Goal: Book appointment/travel/reservation

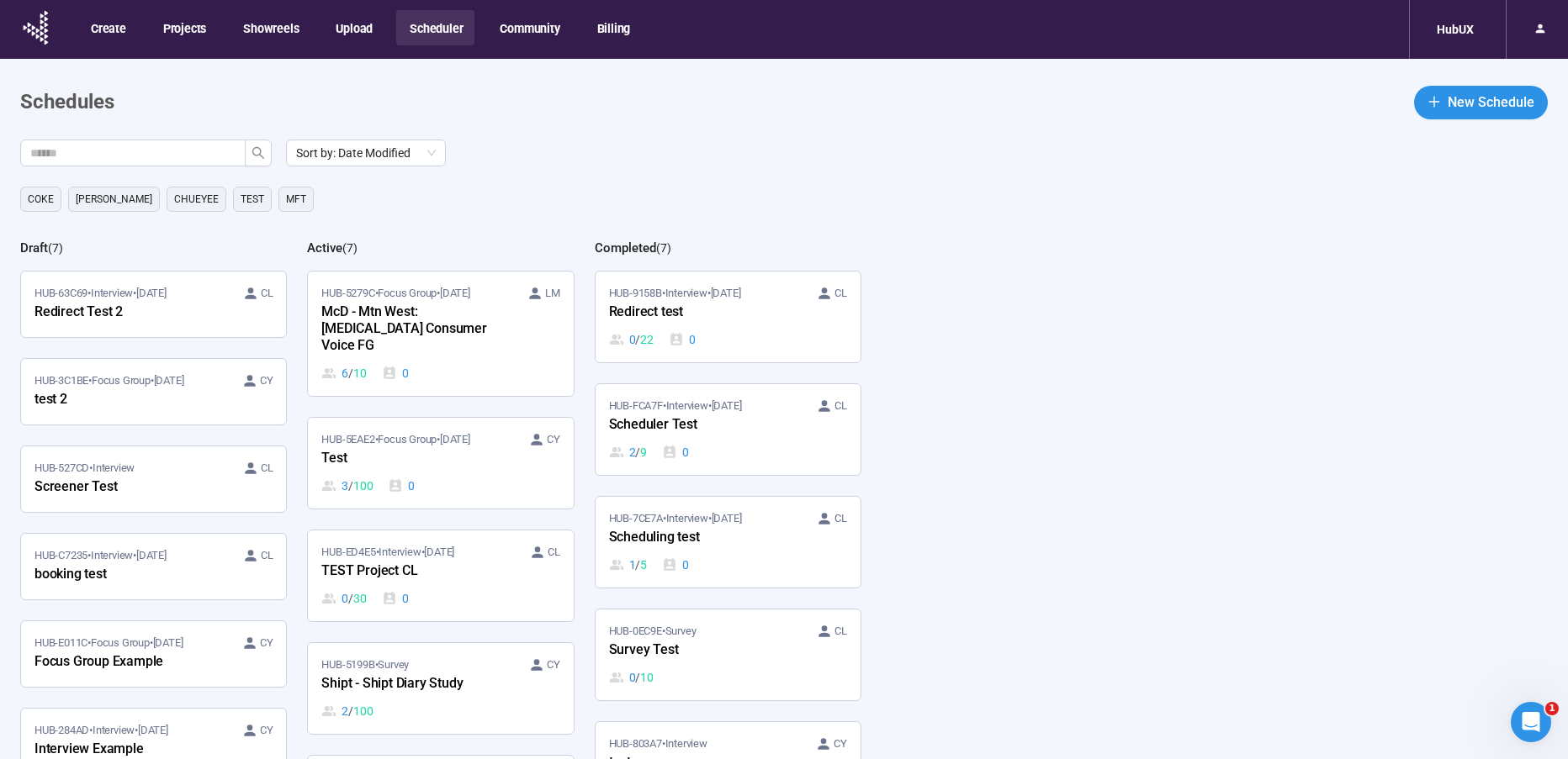
click at [675, 187] on div "[PERSON_NAME] [PERSON_NAME] TEst MFT" at bounding box center [794, 199] width 1547 height 25
click at [383, 326] on div "McD - Mtn West: [MEDICAL_DATA] Consumer Voice FG" at bounding box center [414, 329] width 185 height 55
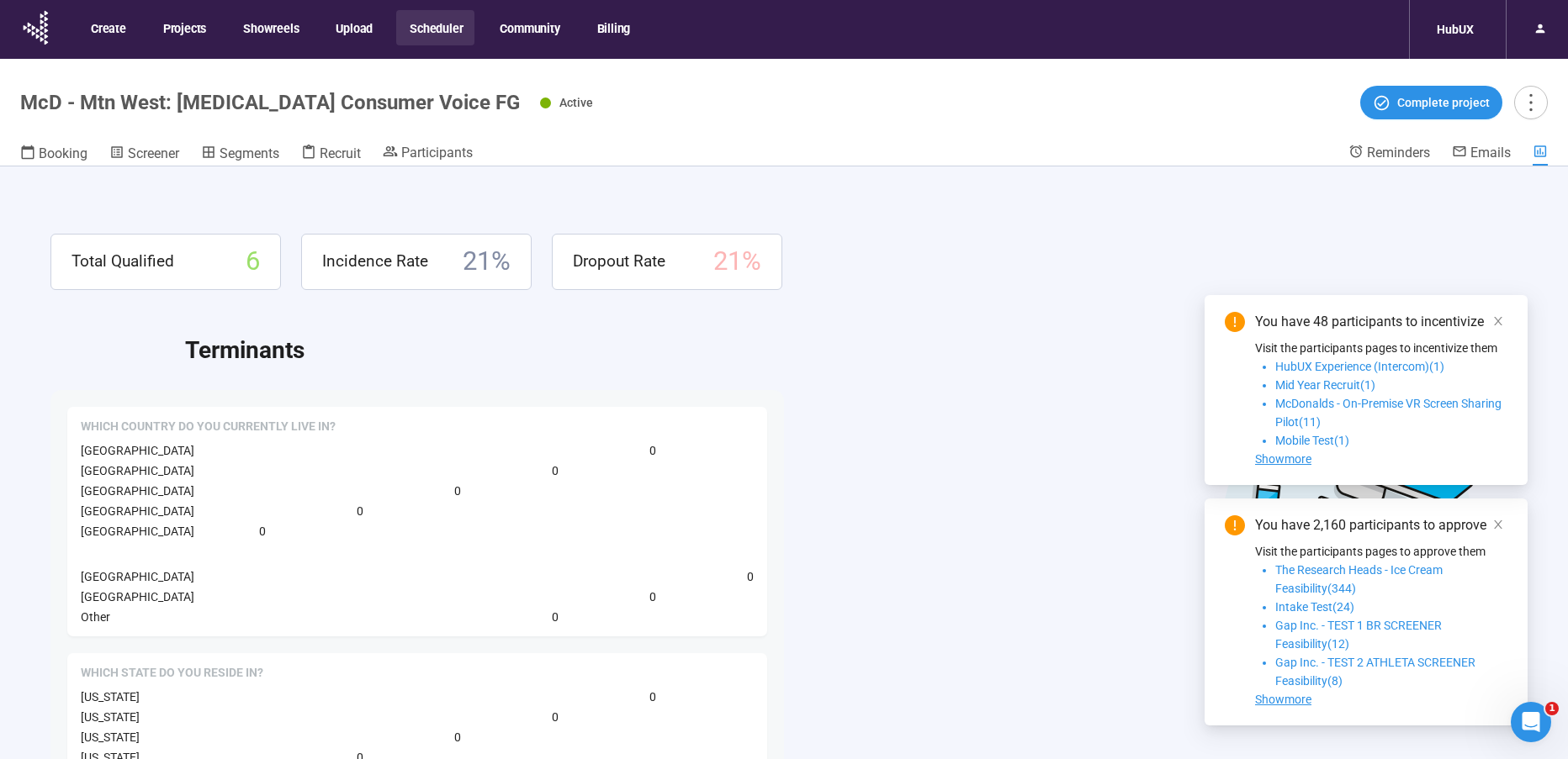
click at [1498, 314] on span at bounding box center [1497, 321] width 12 height 18
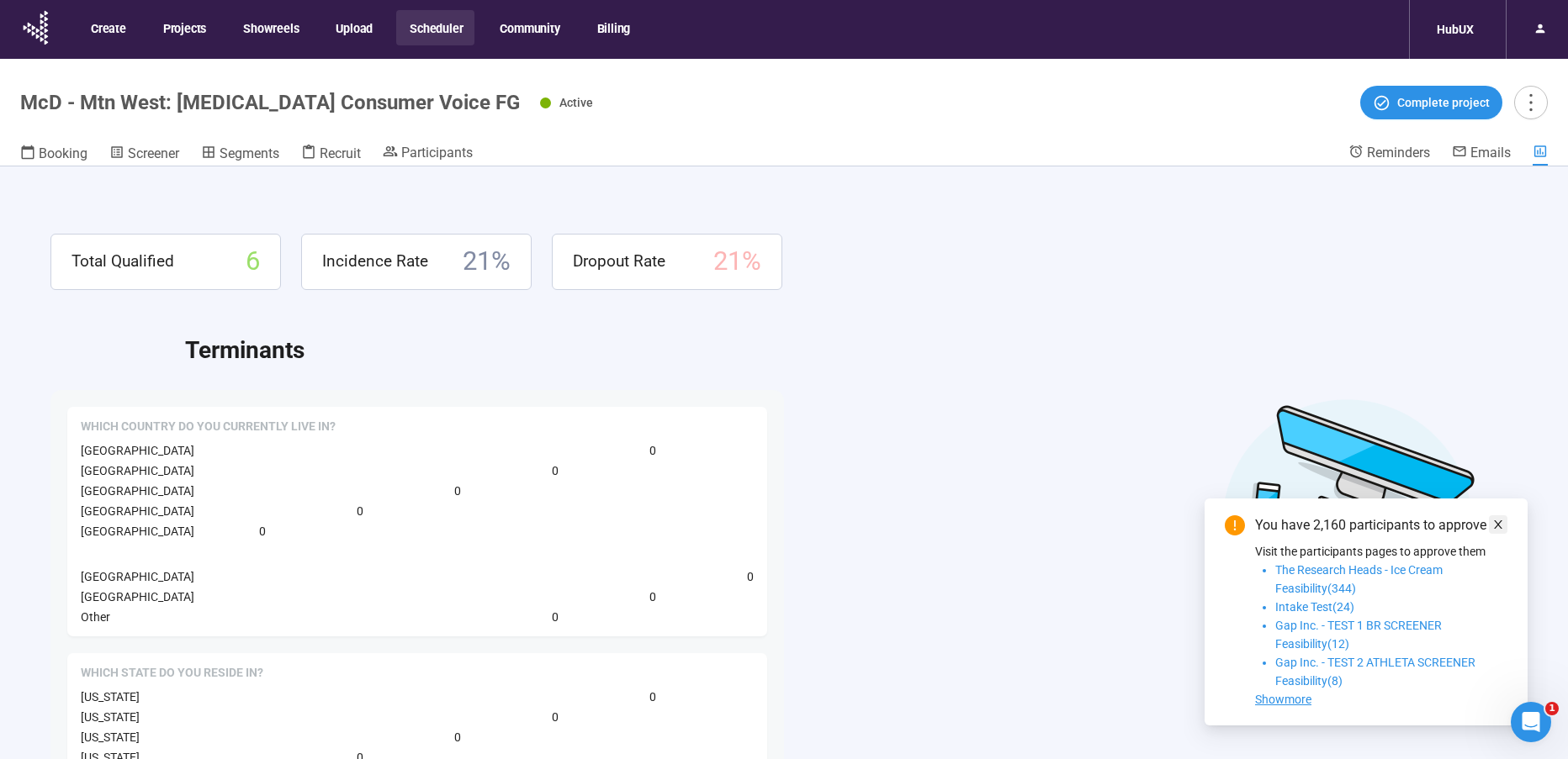
click at [1495, 521] on icon "close" at bounding box center [1497, 524] width 12 height 12
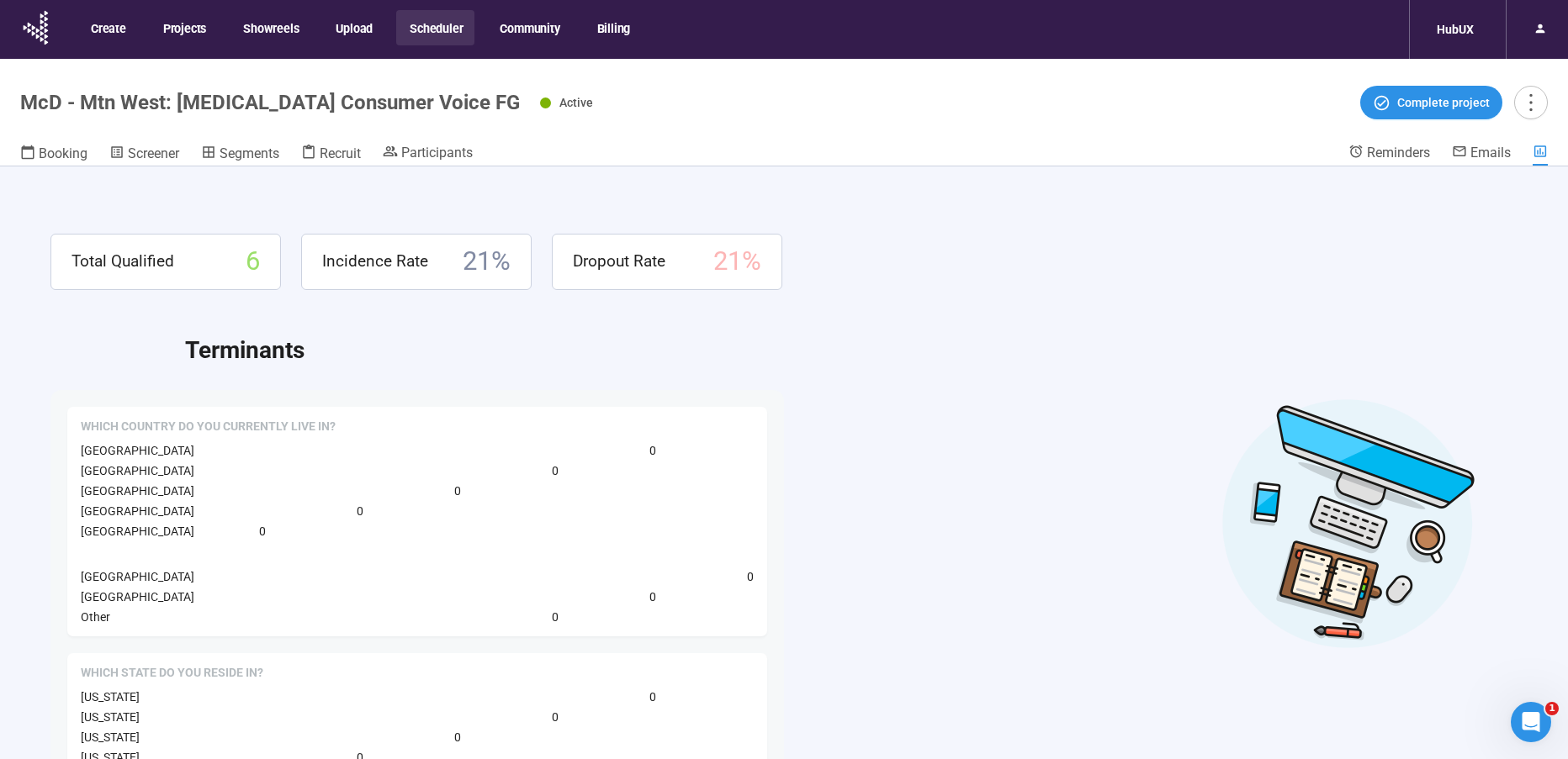
drag, startPoint x: 509, startPoint y: 161, endPoint x: 375, endPoint y: 154, distance: 134.2
click at [509, 161] on div "Booking Screener Segments Recruit Participants" at bounding box center [684, 155] width 1328 height 22
drag, startPoint x: 375, startPoint y: 154, endPoint x: 404, endPoint y: 153, distance: 29.0
click at [375, 154] on div "Booking Screener Segments Recruit Participants" at bounding box center [684, 155] width 1328 height 22
click at [404, 153] on span "Participants" at bounding box center [436, 153] width 72 height 16
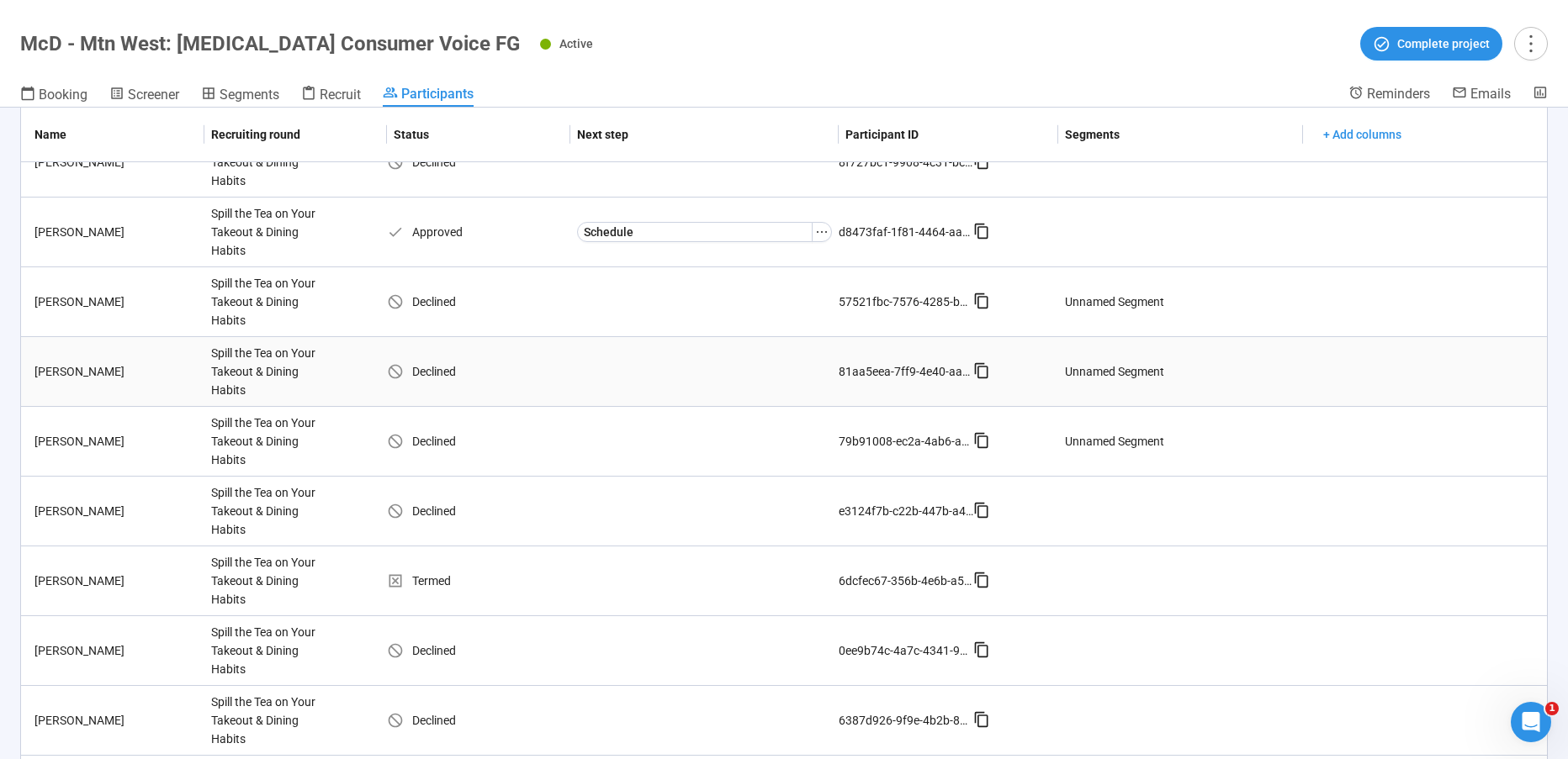
scroll to position [953, 0]
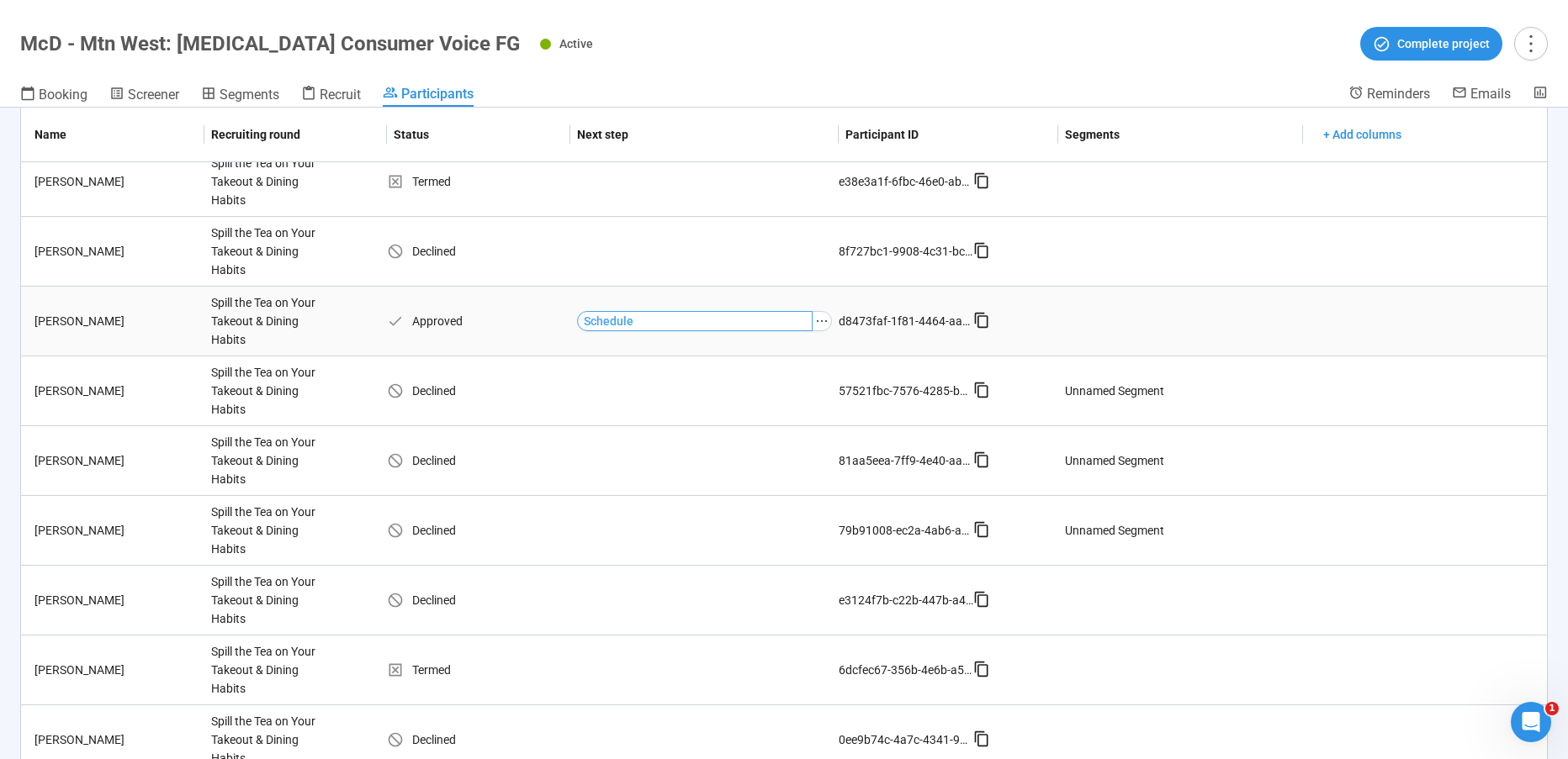
click at [628, 319] on button "Schedule" at bounding box center [695, 321] width 236 height 20
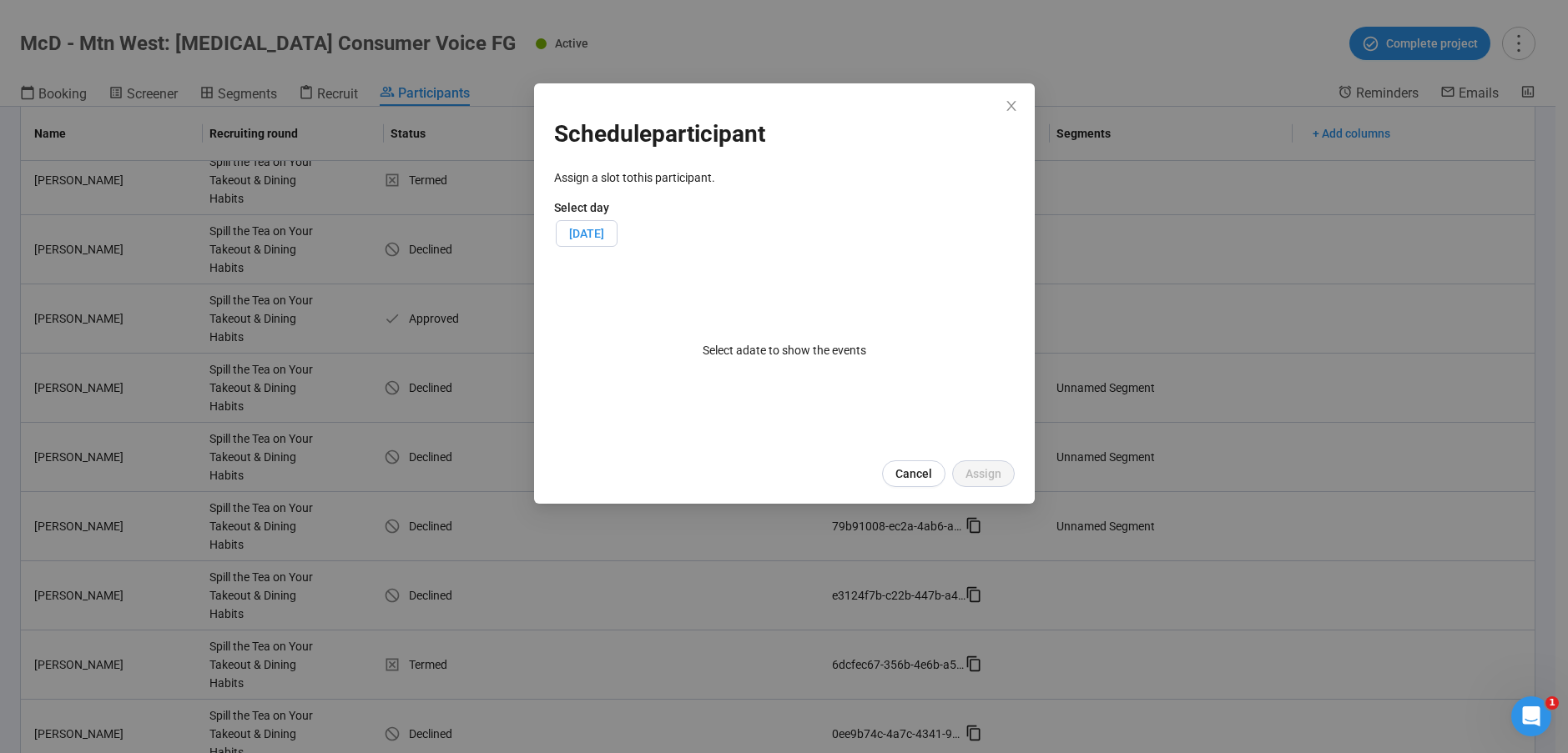
click at [617, 225] on label "[DATE]" at bounding box center [587, 234] width 62 height 27
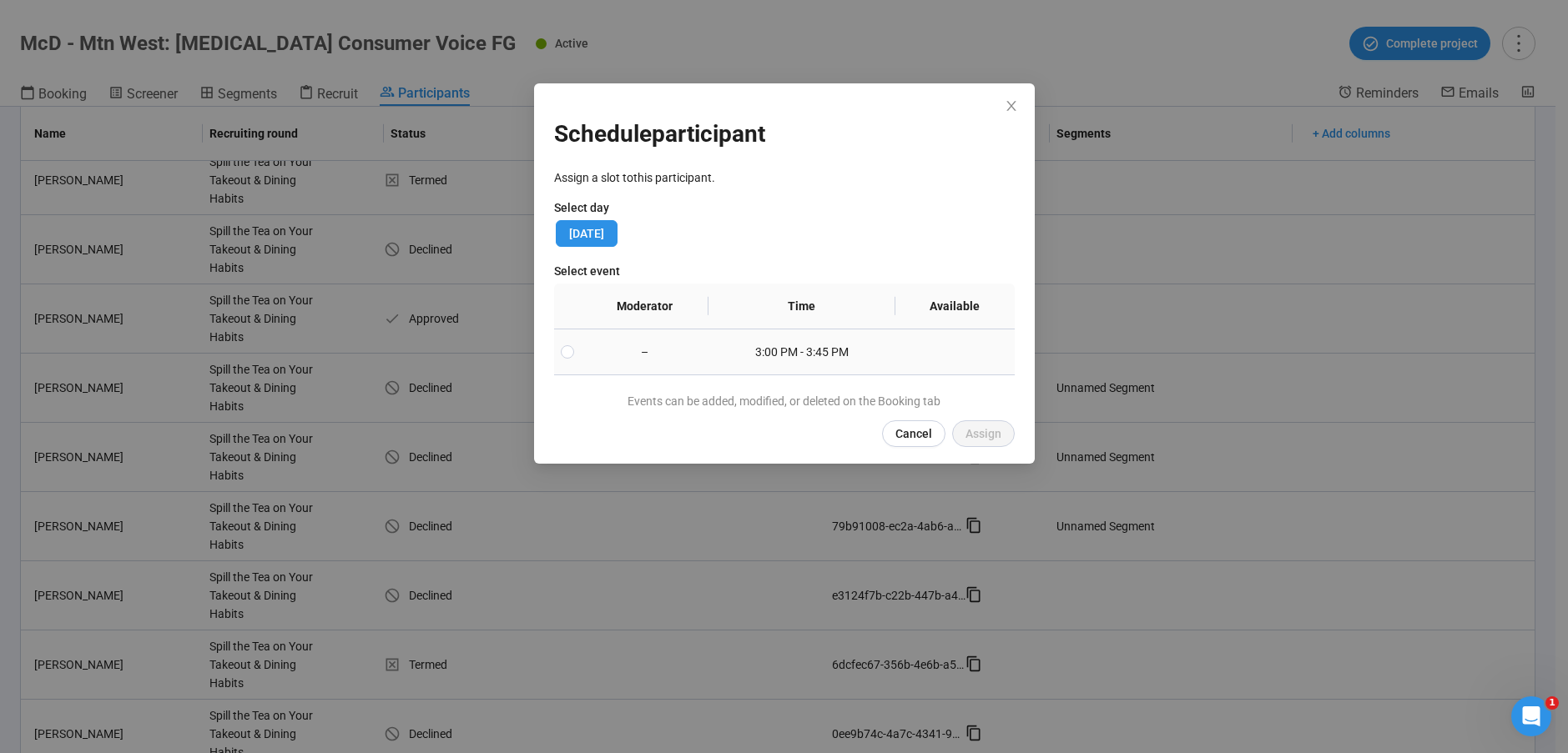
click at [795, 356] on td "3:00 PM - 3:45 PM" at bounding box center [802, 352] width 187 height 46
click at [1008, 437] on button "Assign" at bounding box center [984, 434] width 63 height 27
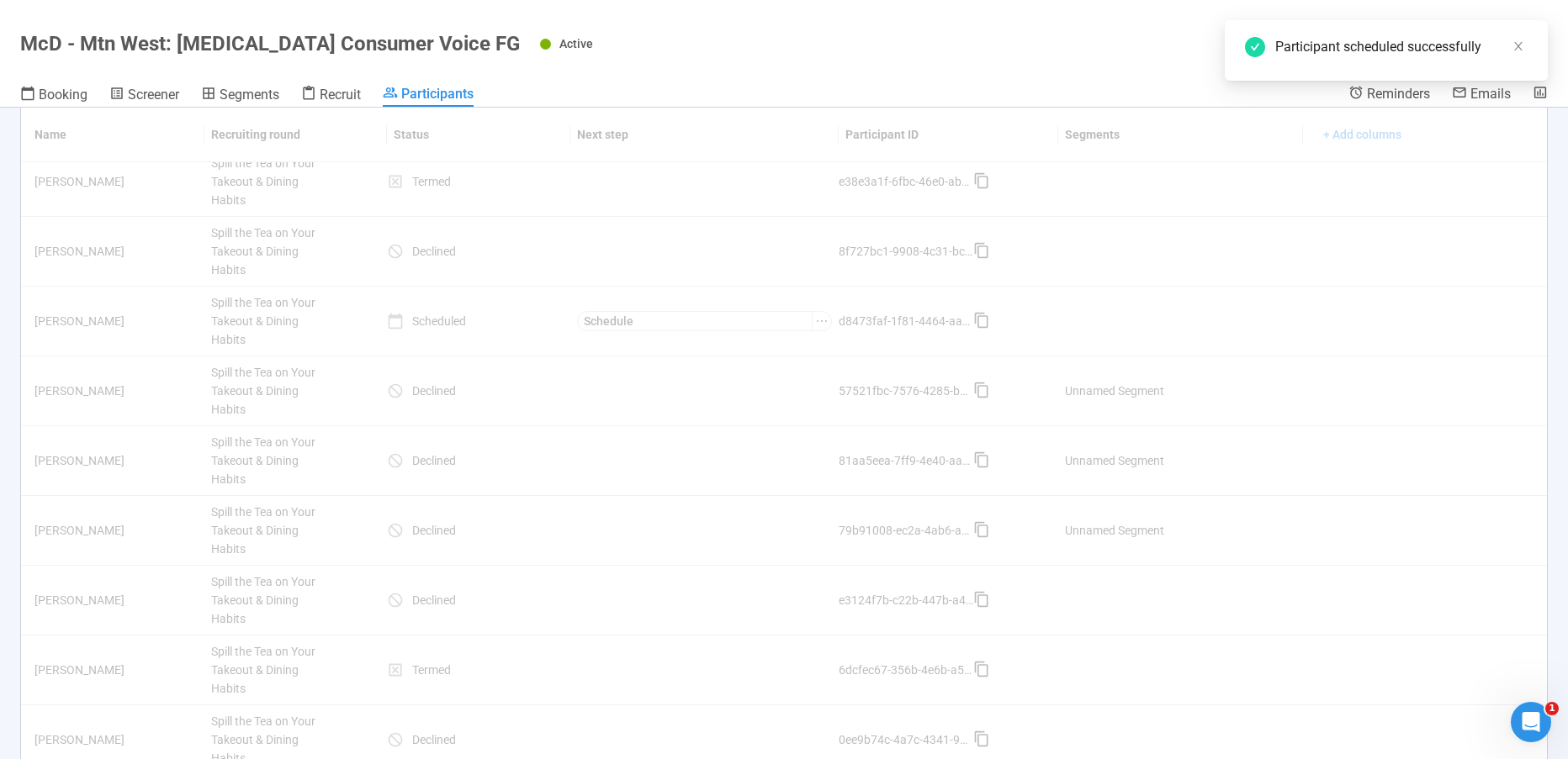
click at [648, 76] on header "McD - Mtn West: [MEDICAL_DATA] Consumer Voice FG Active Complete project Bookin…" at bounding box center [784, 54] width 1568 height 108
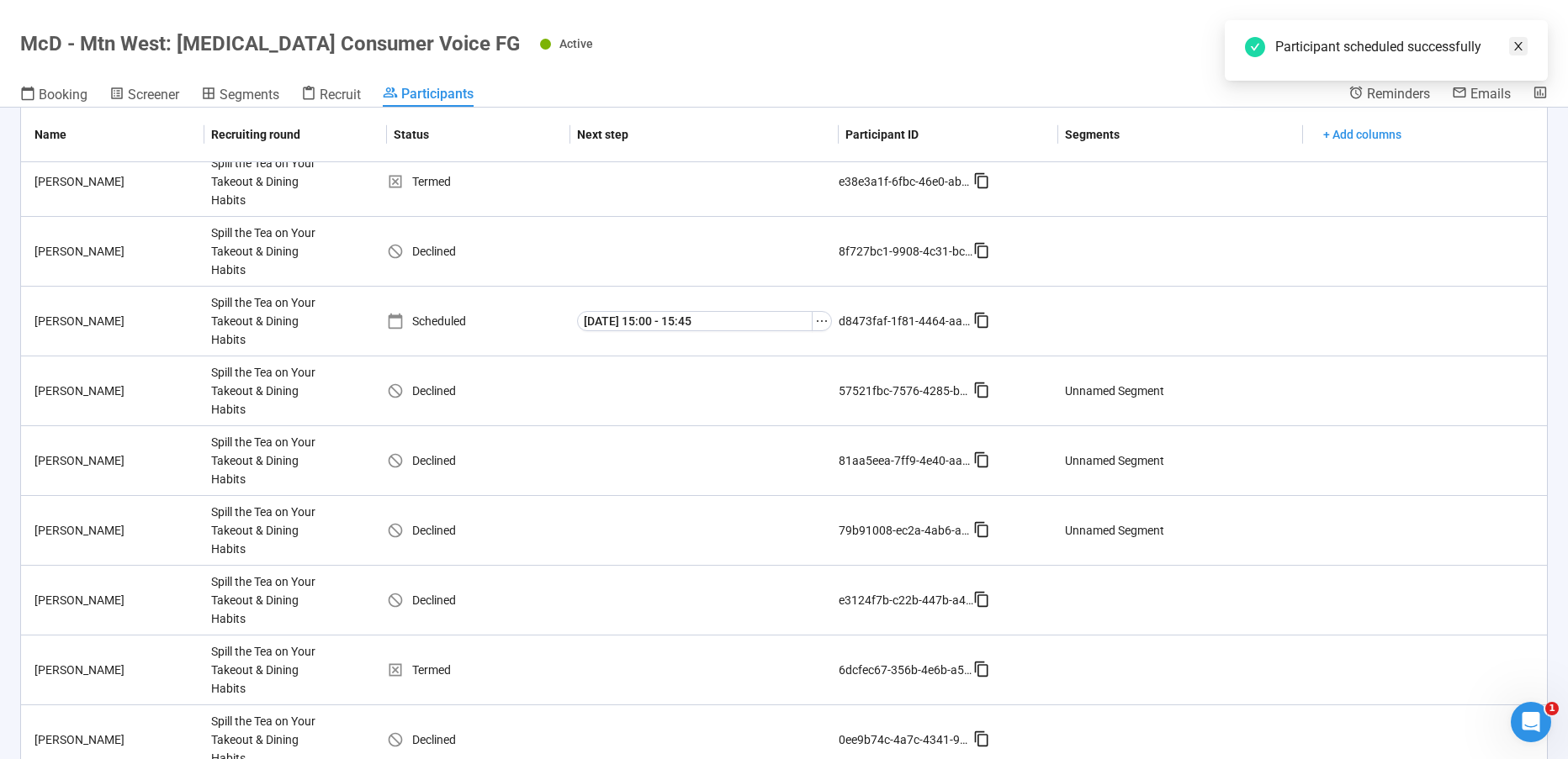
click at [1513, 48] on icon "close" at bounding box center [1517, 46] width 12 height 12
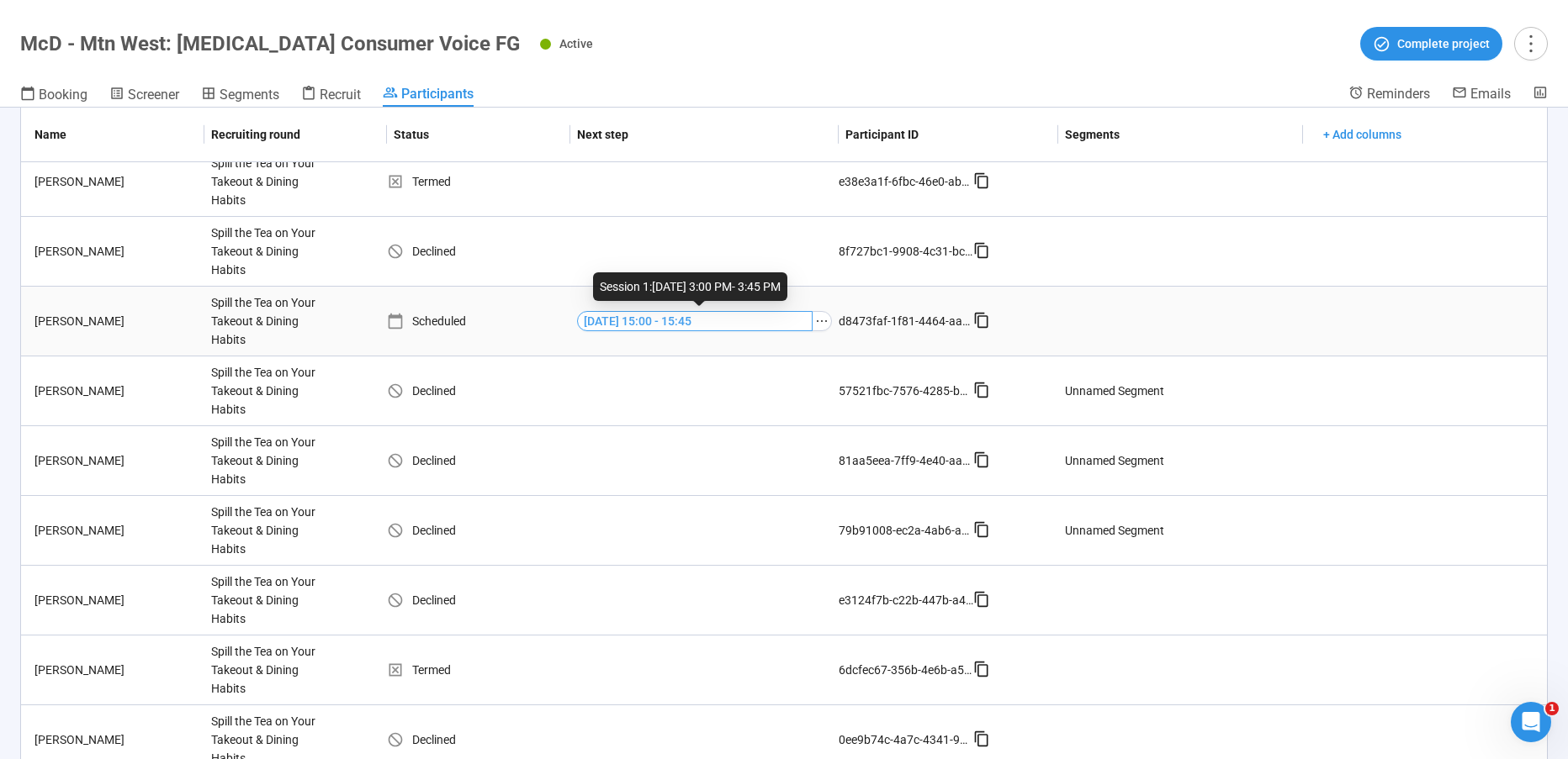
click at [662, 320] on span "[DATE] 15:00 - 15:45" at bounding box center [638, 321] width 108 height 18
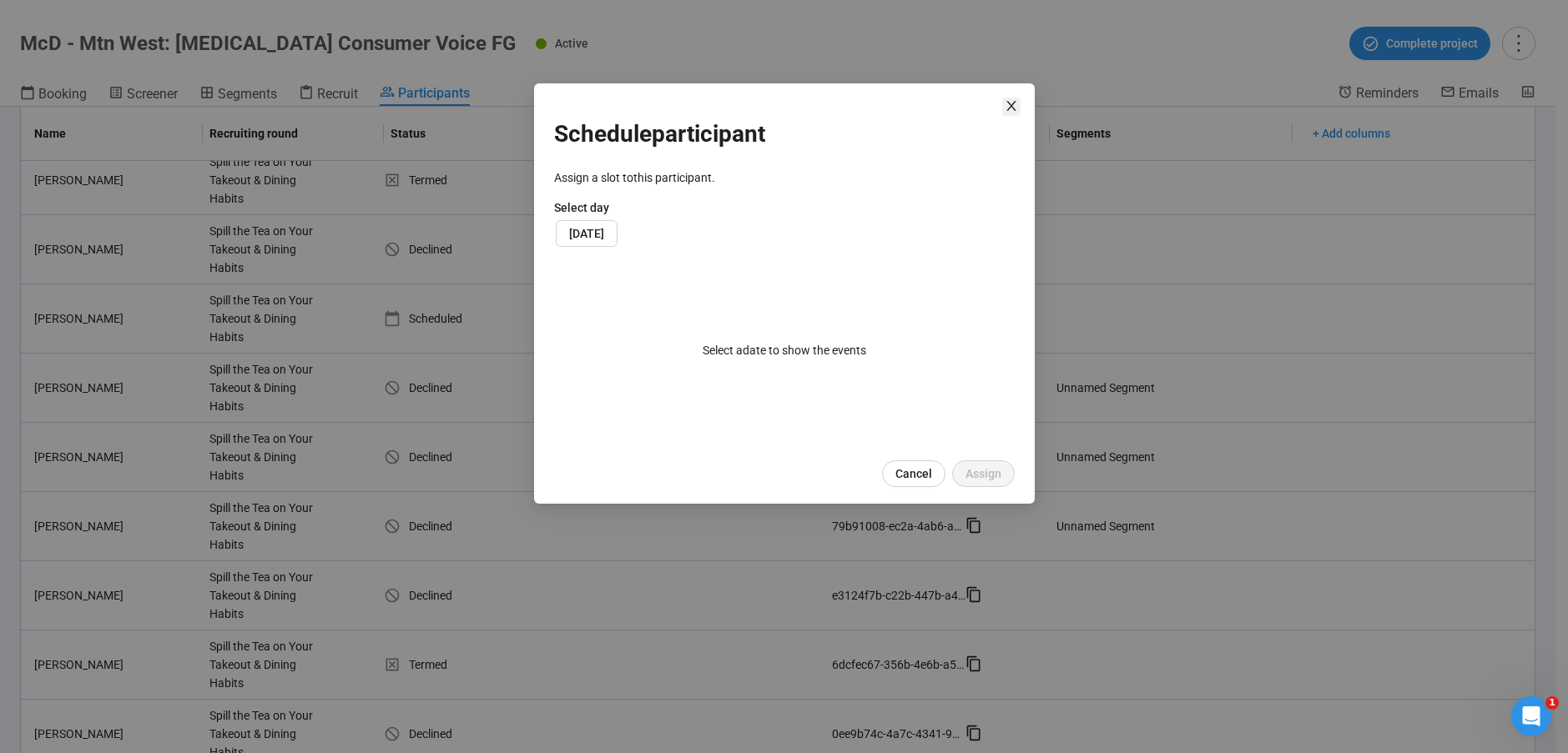
click at [1019, 97] on span "Close" at bounding box center [1012, 106] width 18 height 18
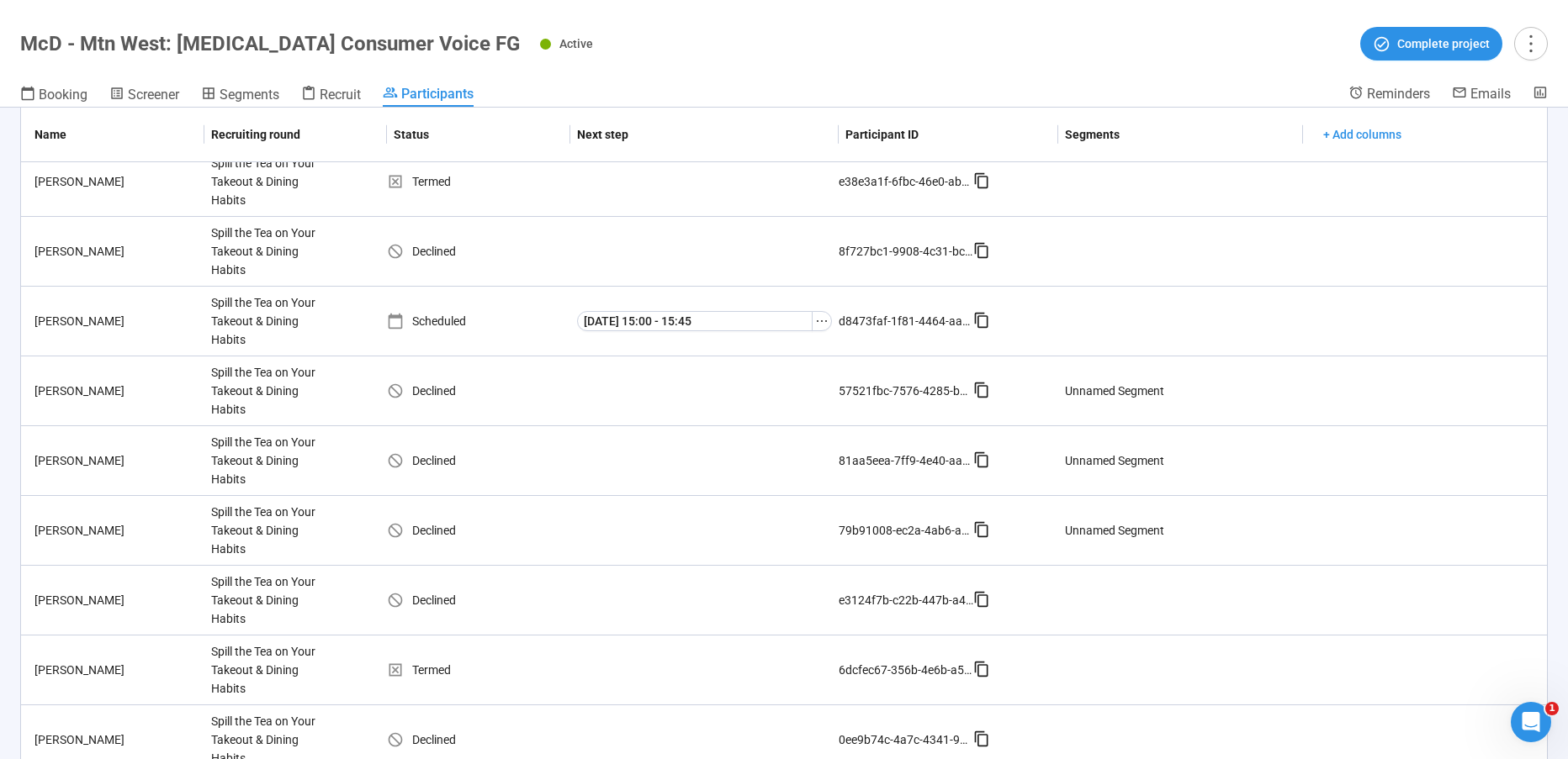
click at [728, 64] on header "McD - Mtn West: [MEDICAL_DATA] Consumer Voice FG Active Complete project Bookin…" at bounding box center [784, 54] width 1568 height 108
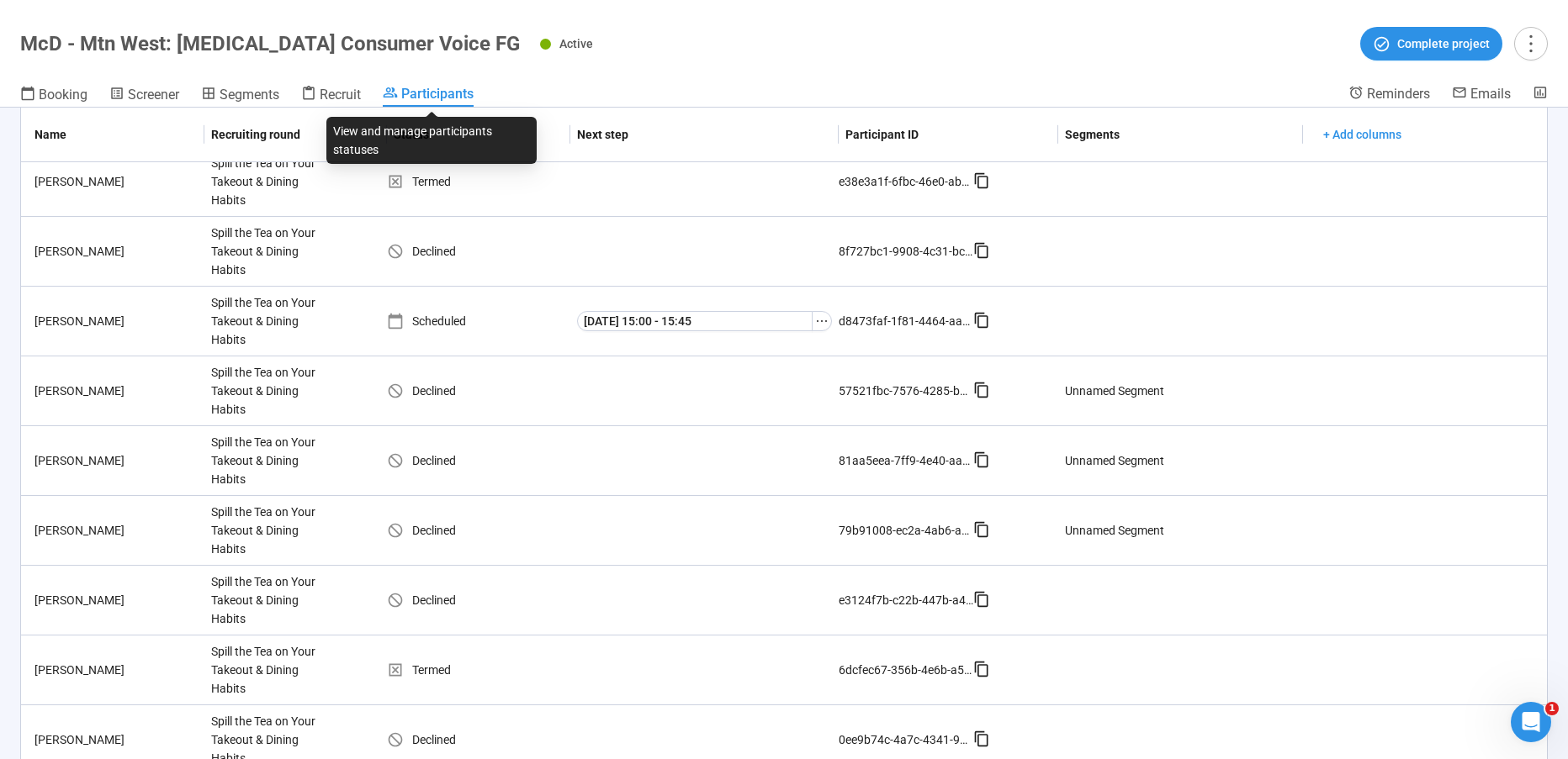
drag, startPoint x: 434, startPoint y: 92, endPoint x: 300, endPoint y: 115, distance: 136.0
click at [433, 91] on span "Participants" at bounding box center [437, 94] width 73 height 16
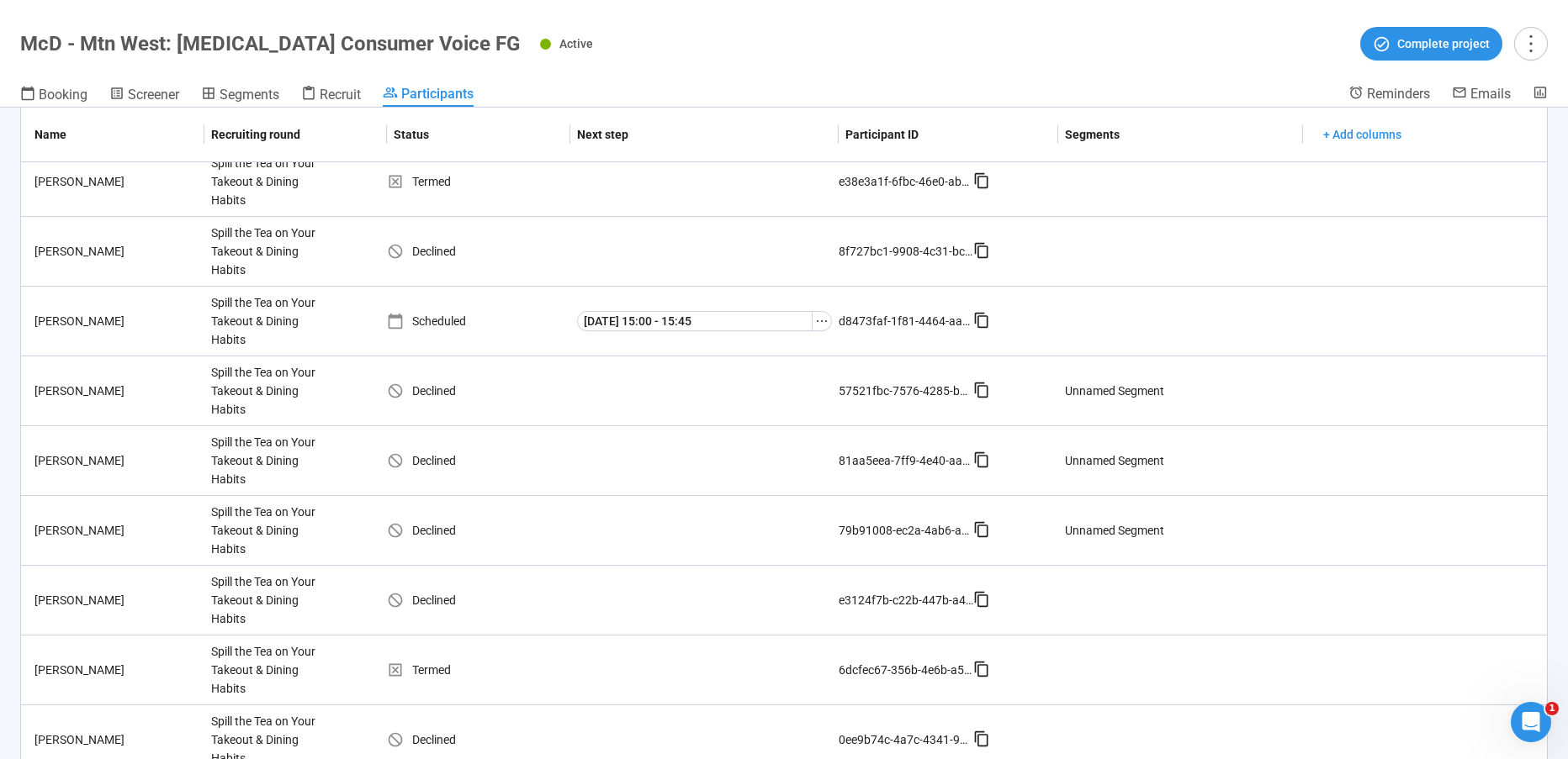
click at [999, 81] on header "McD - Mtn West: [MEDICAL_DATA] Consumer Voice FG Active Complete project Bookin…" at bounding box center [784, 54] width 1568 height 108
click at [1009, 55] on div "Active Complete project" at bounding box center [1043, 44] width 1008 height 34
